Goal: Obtain resource: Obtain resource

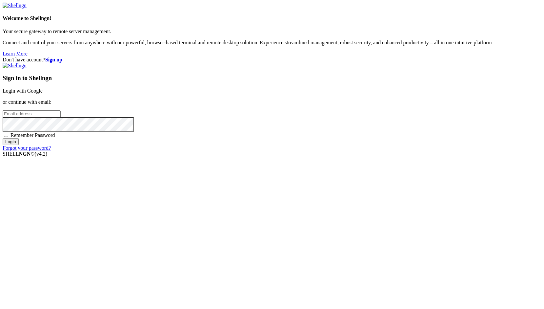
type input "root"
click at [43, 94] on link "Login with Google" at bounding box center [23, 91] width 40 height 6
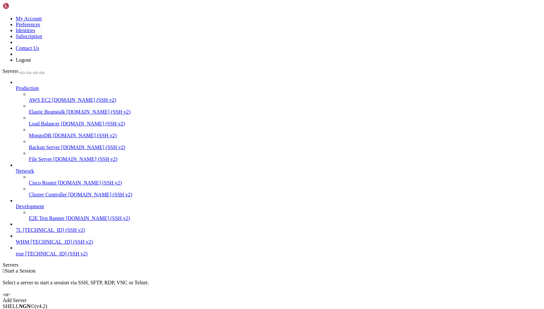
click at [27, 233] on link "7L [TECHNICAL_ID] (SSH v2)" at bounding box center [279, 230] width 526 height 6
drag, startPoint x: 219, startPoint y: 623, endPoint x: 6, endPoint y: 616, distance: 212.8
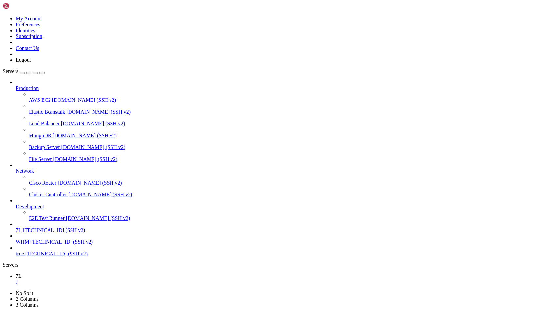
drag, startPoint x: 220, startPoint y: 623, endPoint x: 5, endPoint y: 618, distance: 215.0
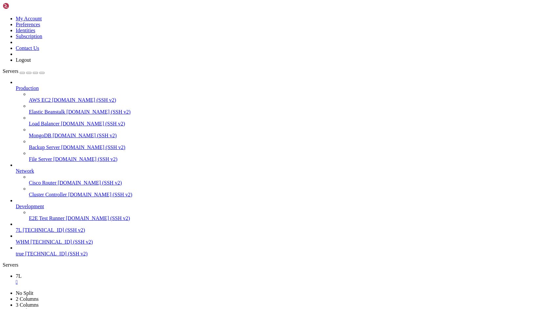
drag, startPoint x: 72, startPoint y: 618, endPoint x: 69, endPoint y: 618, distance: 3.3
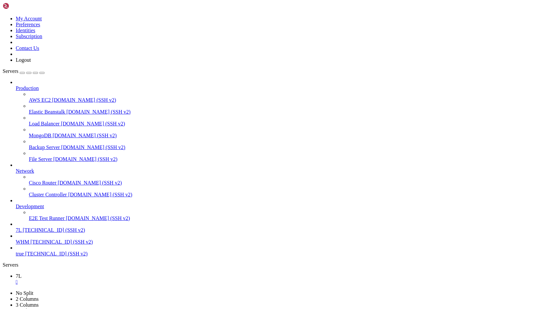
drag, startPoint x: 94, startPoint y: 617, endPoint x: 66, endPoint y: 617, distance: 27.9
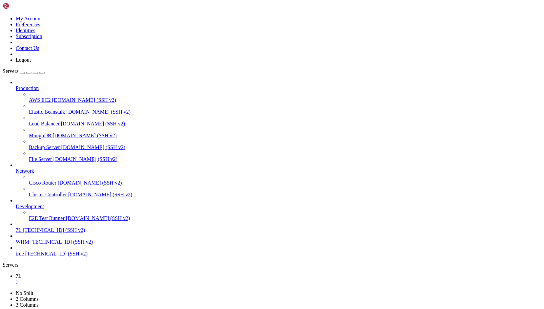
copy x-row "7103239299"
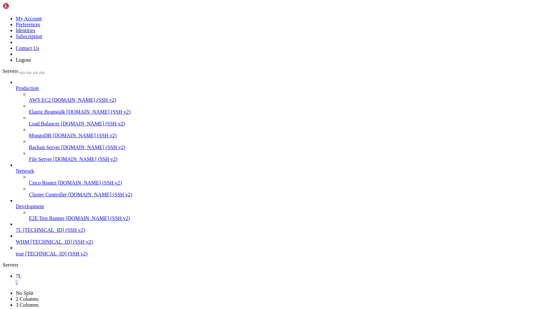
drag, startPoint x: 213, startPoint y: 623, endPoint x: 75, endPoint y: 624, distance: 137.5
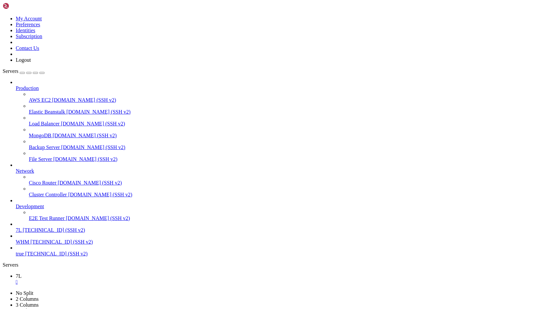
copy x-row "0f3de4f2b28243eba77b1dfed20d0f9a3af28c449a3146cb85"
